Goal: Navigation & Orientation: Find specific page/section

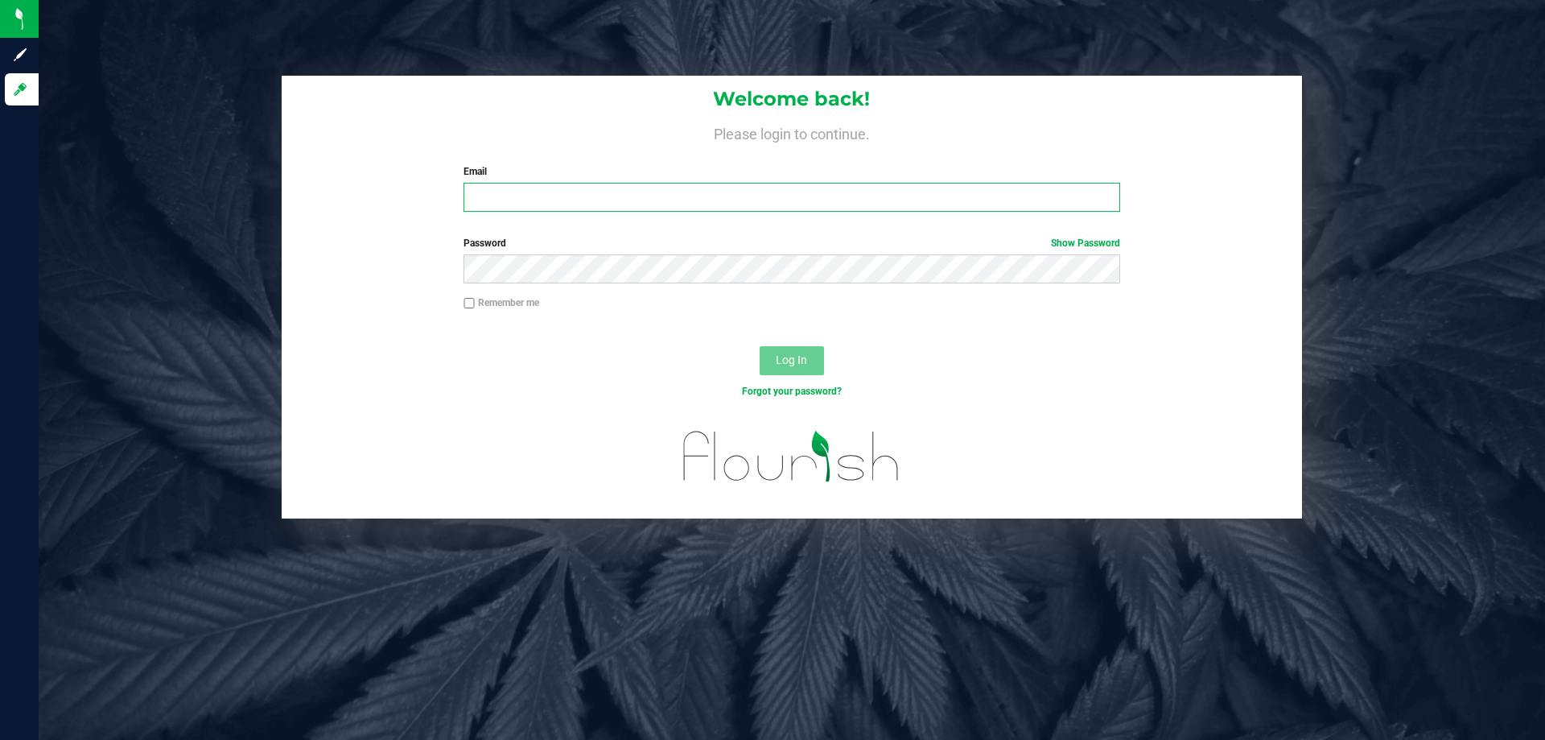
click at [601, 201] on input "Email" at bounding box center [792, 197] width 656 height 29
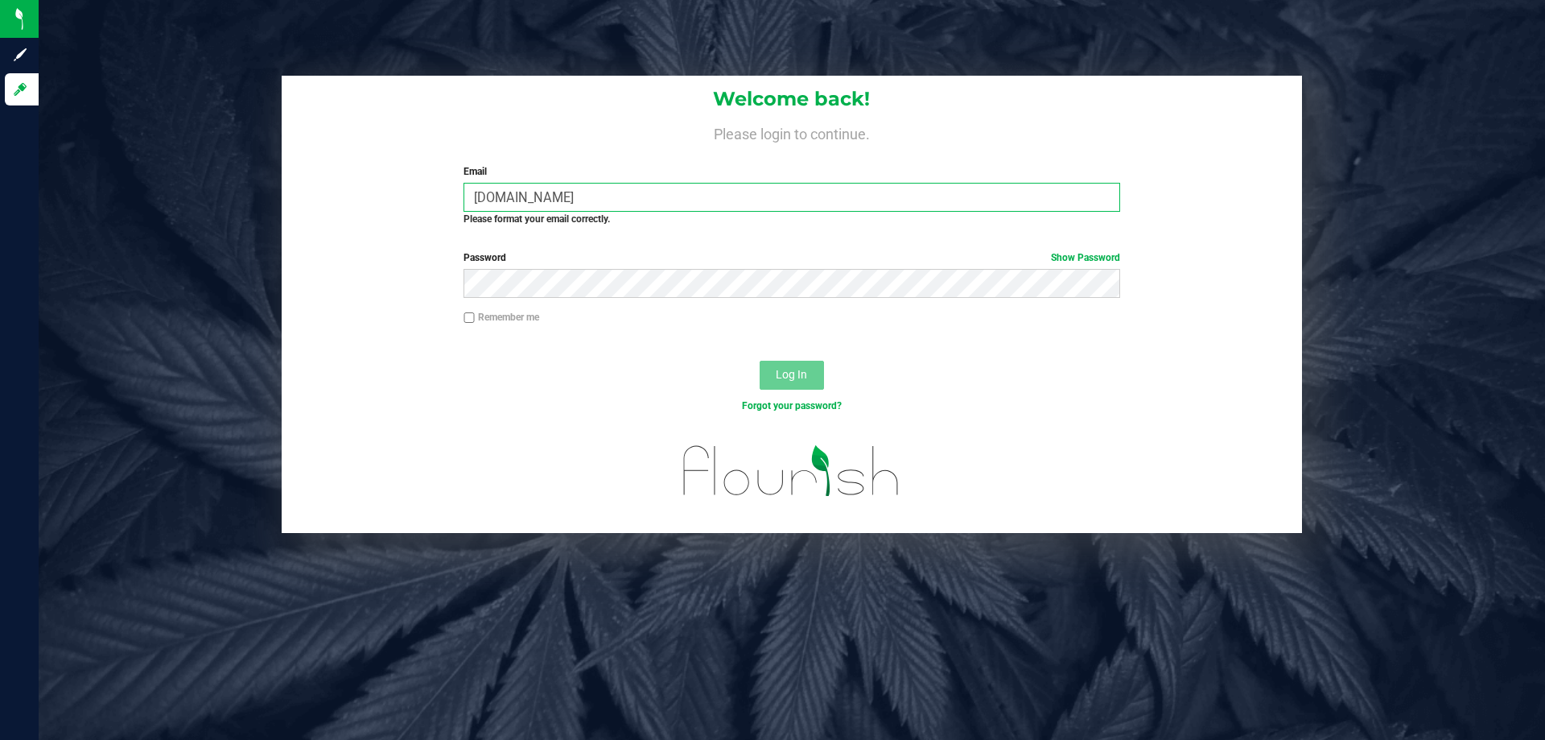
click at [534, 198] on input "[DOMAIN_NAME]" at bounding box center [792, 197] width 656 height 29
click at [538, 193] on input "[DOMAIN_NAME]" at bounding box center [792, 197] width 656 height 29
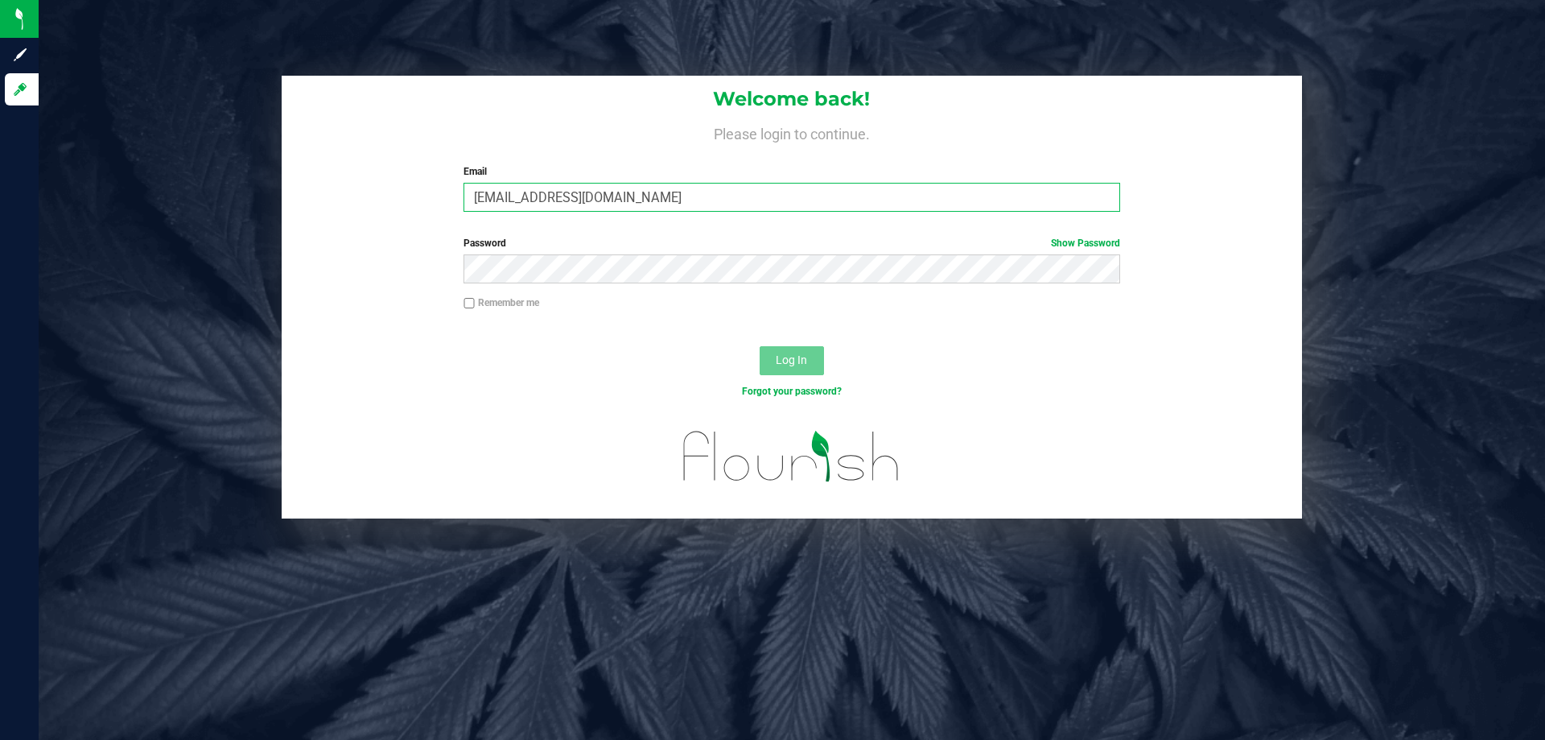
type input "[EMAIL_ADDRESS][DOMAIN_NAME]"
click at [760, 346] on button "Log In" at bounding box center [792, 360] width 64 height 29
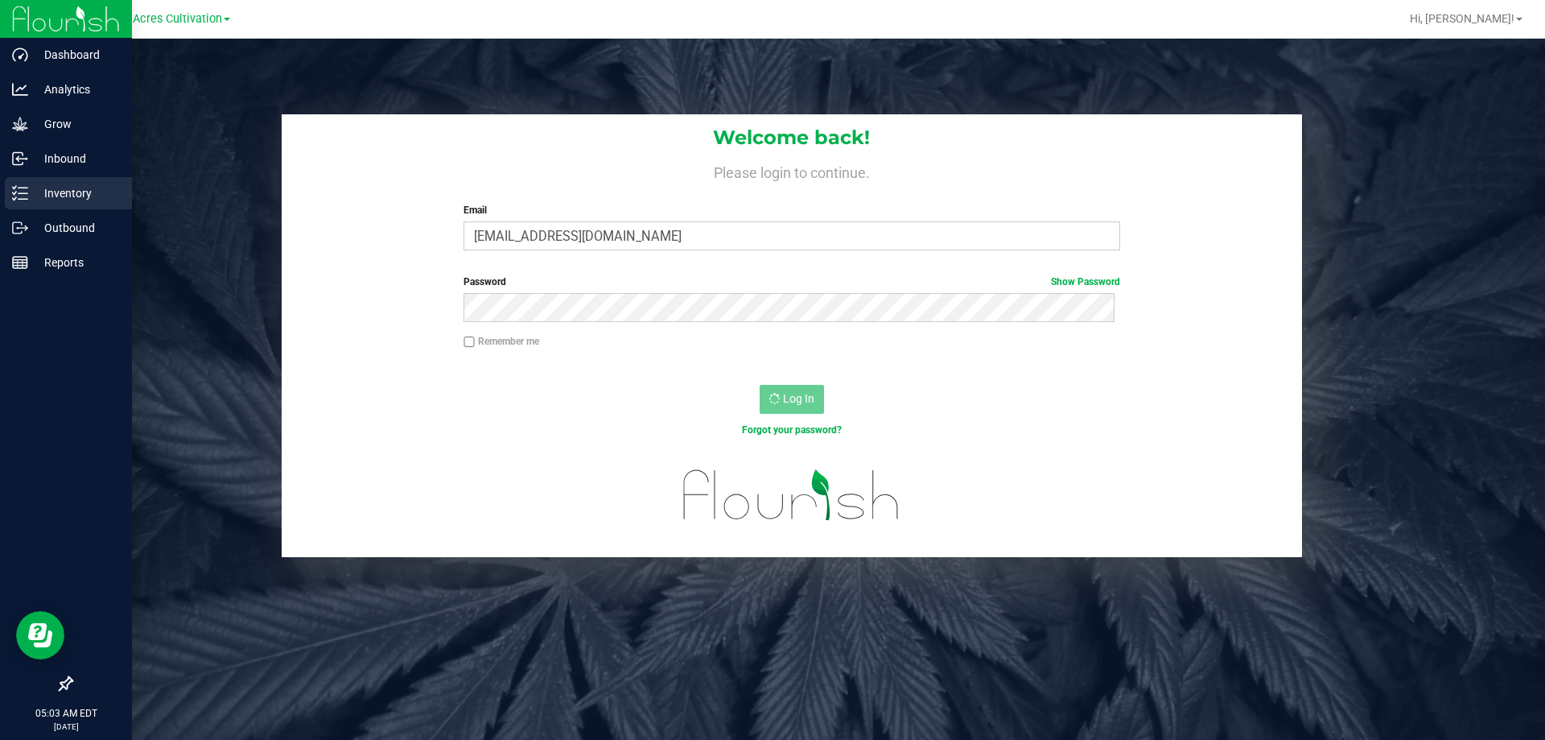
click at [66, 197] on p "Inventory" at bounding box center [76, 192] width 97 height 19
